Goal: Check status

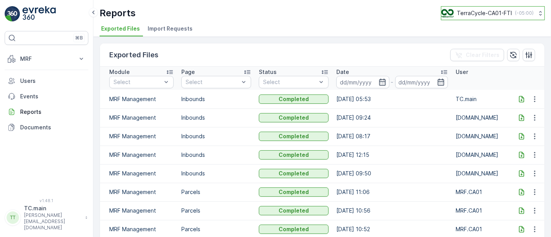
click at [454, 15] on div "TerraCycle-CA01-FTI ( -05:00 )" at bounding box center [488, 13] width 92 height 9
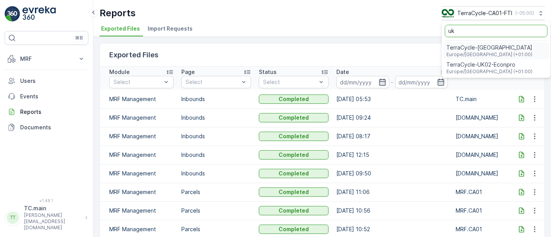
type input "uk"
click at [491, 63] on span "TerraCycle-UK02-Econpro" at bounding box center [490, 65] width 86 height 8
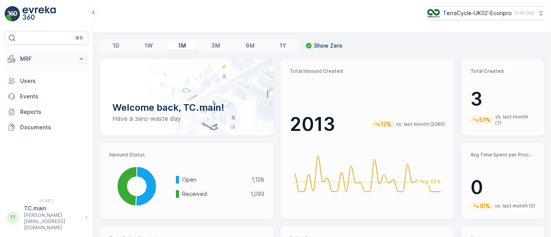
click at [35, 59] on p "MRF" at bounding box center [46, 59] width 53 height 8
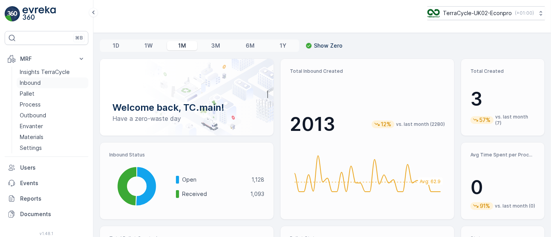
click at [47, 83] on link "Inbound" at bounding box center [53, 83] width 72 height 11
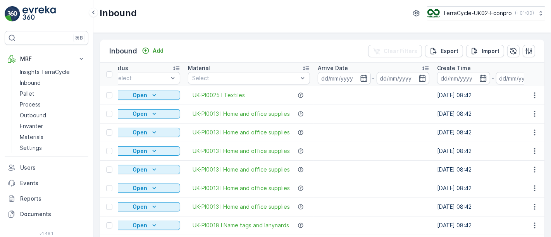
scroll to position [0, 90]
click at [340, 80] on input at bounding box center [344, 78] width 53 height 12
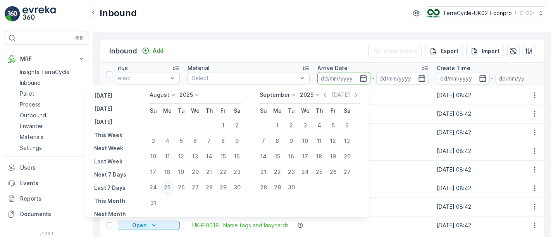
click at [169, 184] on div "25" at bounding box center [167, 187] width 12 height 12
type input "25.08.2025"
click at [169, 189] on div "25" at bounding box center [167, 187] width 12 height 12
type input "25.08.2025"
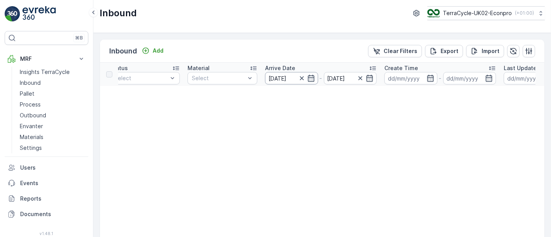
click at [284, 81] on input "25.08.2025" at bounding box center [291, 78] width 53 height 12
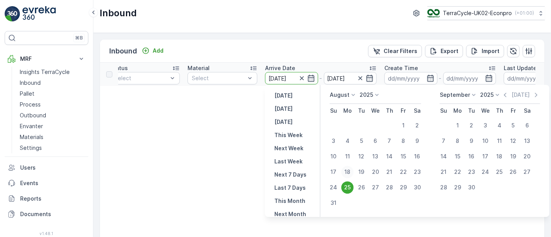
click at [347, 168] on div "18" at bounding box center [348, 172] width 12 height 12
type input "18.08.2025"
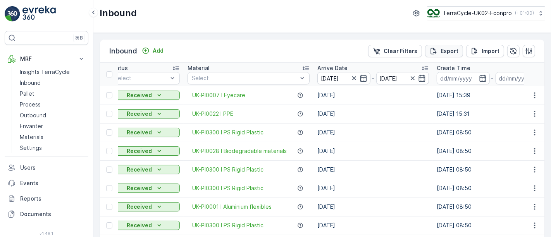
click at [449, 52] on p "Export" at bounding box center [450, 51] width 18 height 8
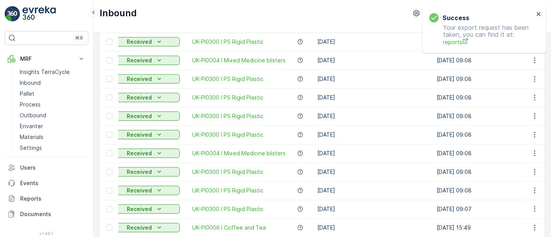
scroll to position [811, 0]
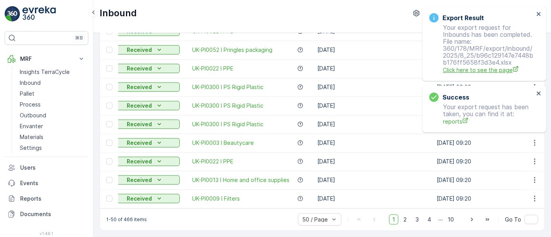
click at [492, 70] on span "Click here to see the page" at bounding box center [488, 70] width 91 height 8
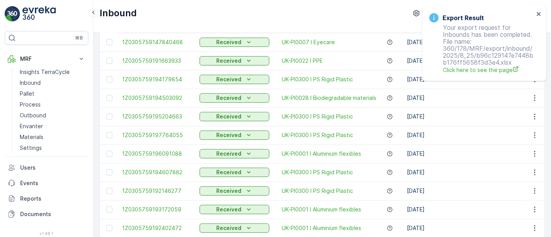
scroll to position [0, 0]
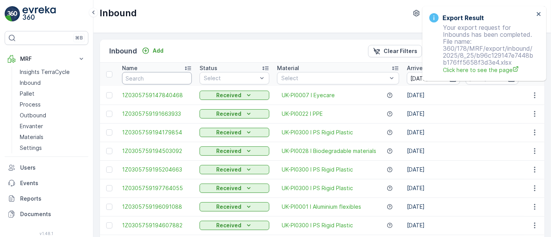
click at [156, 80] on input "text" at bounding box center [157, 78] width 70 height 12
paste input "1Z0305759194287764"
type input "1Z0305759194287764"
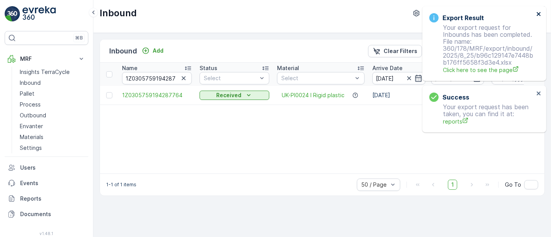
click at [539, 12] on icon "close" at bounding box center [539, 14] width 5 height 6
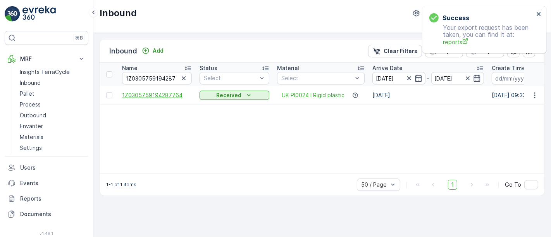
click at [169, 96] on span "1Z0305759194287764" at bounding box center [157, 96] width 70 height 8
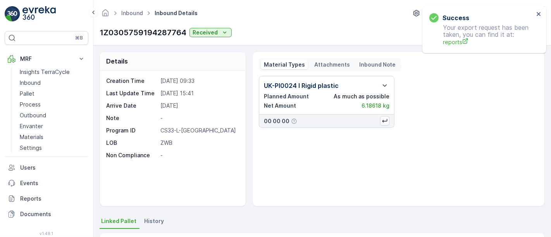
click at [321, 65] on p "Attachments" at bounding box center [333, 65] width 36 height 8
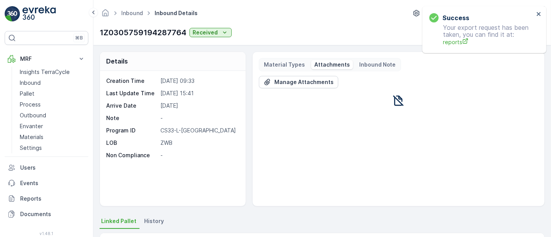
click at [291, 60] on div "Material Types" at bounding box center [284, 64] width 47 height 9
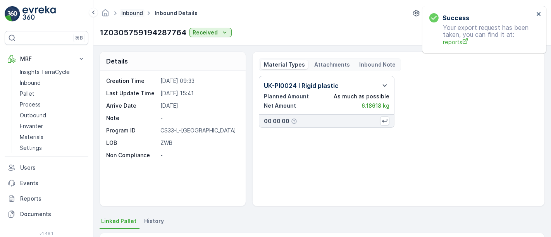
click at [131, 10] on link "Inbound" at bounding box center [132, 13] width 22 height 7
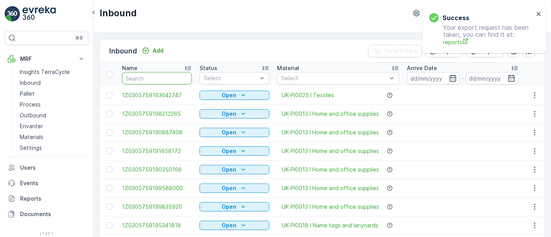
click at [152, 76] on input "text" at bounding box center [157, 78] width 70 height 12
paste input "1Z0305759195640209"
type input "1Z0305759195640209"
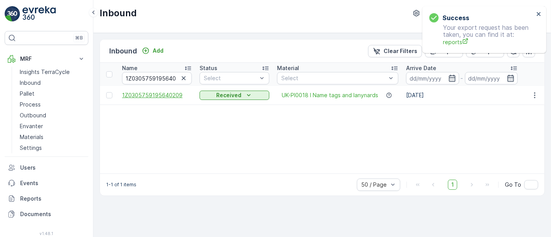
click at [162, 95] on span "1Z0305759195640209" at bounding box center [157, 96] width 70 height 8
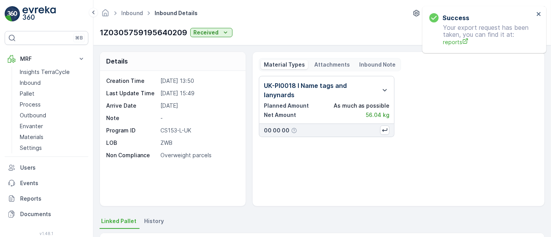
click at [326, 66] on p "Attachments" at bounding box center [333, 65] width 36 height 8
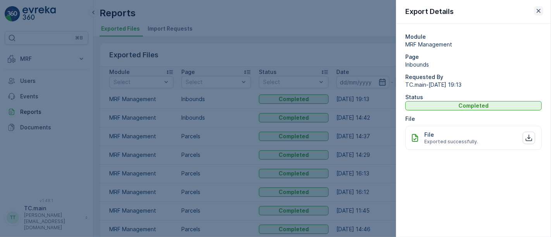
click at [536, 9] on icon "button" at bounding box center [539, 11] width 8 height 8
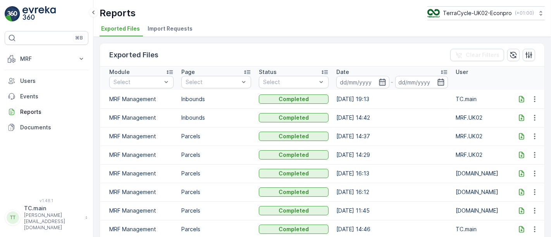
click at [520, 98] on icon at bounding box center [522, 99] width 8 height 8
